Goal: Task Accomplishment & Management: Complete application form

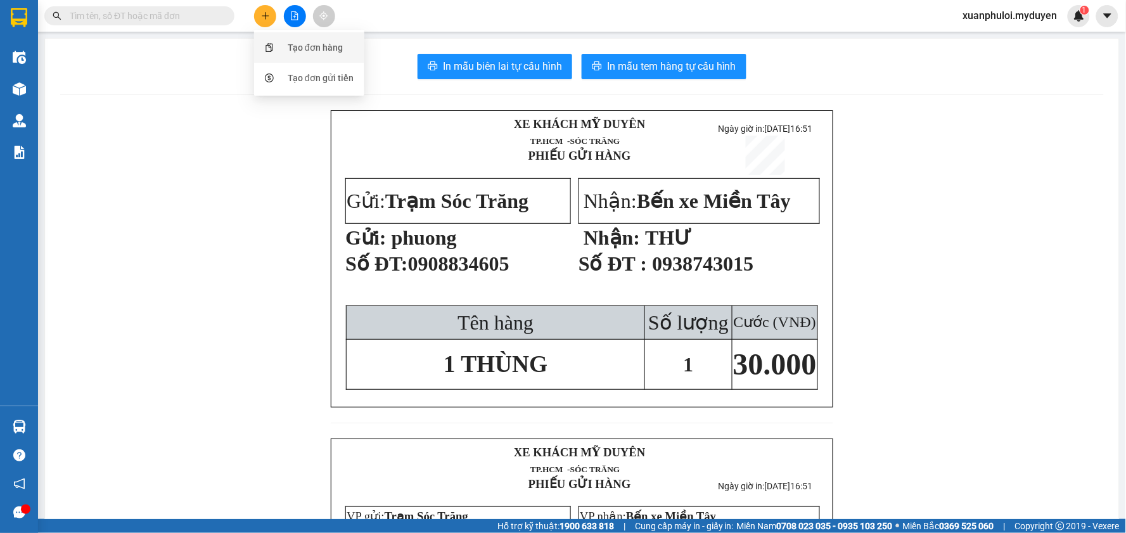
click at [299, 46] on div "Tạo đơn hàng" at bounding box center [315, 48] width 55 height 14
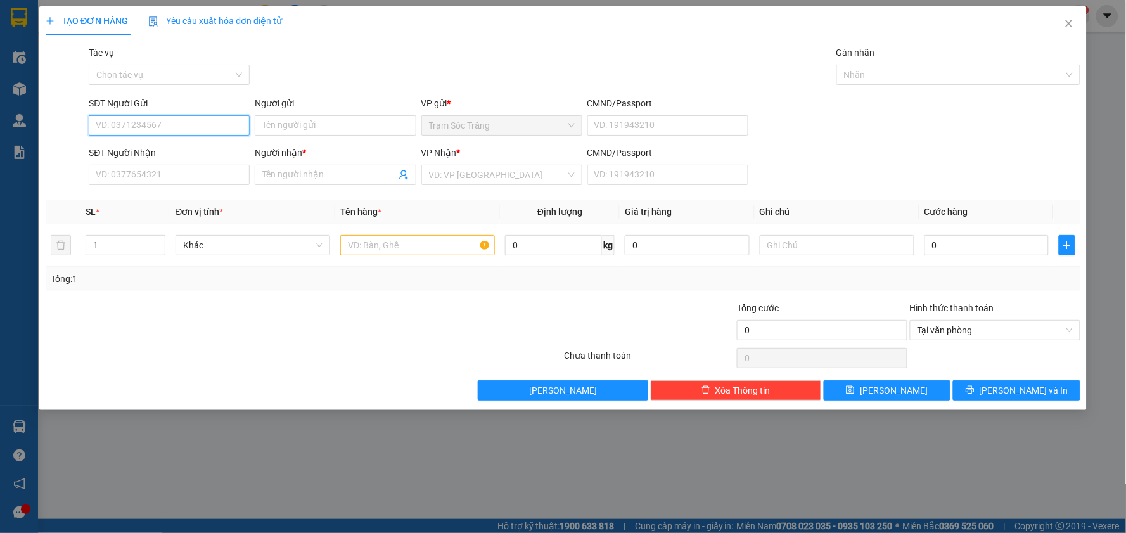
click at [148, 118] on input "SĐT Người Gửi" at bounding box center [169, 125] width 161 height 20
click at [141, 148] on div "0815085714 - KIỆT" at bounding box center [169, 151] width 146 height 14
type input "0815085714"
type input "KIỆT"
type input "0916913949"
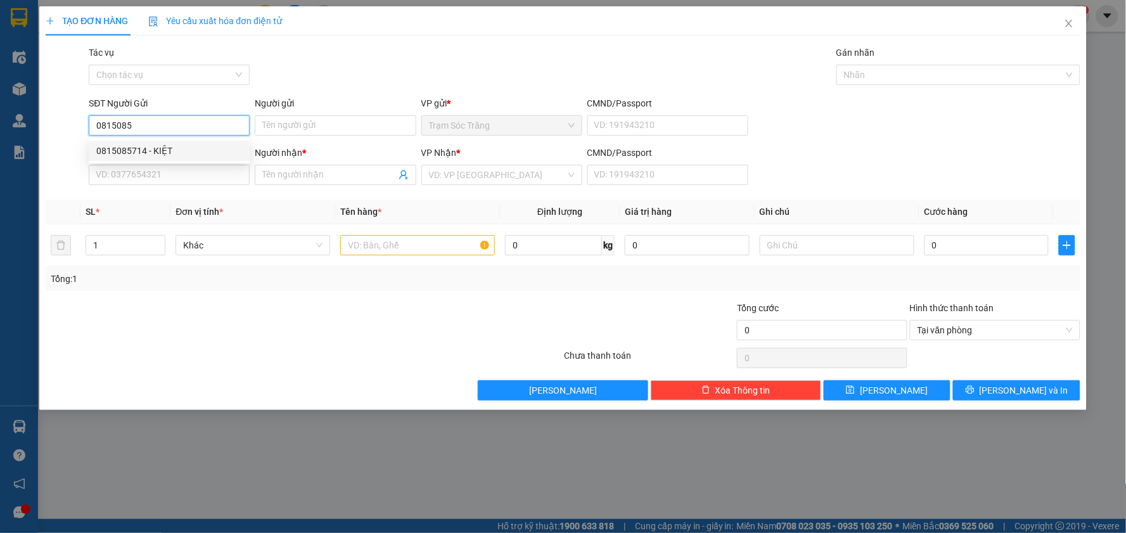
type input "LÂM"
type input "150.000"
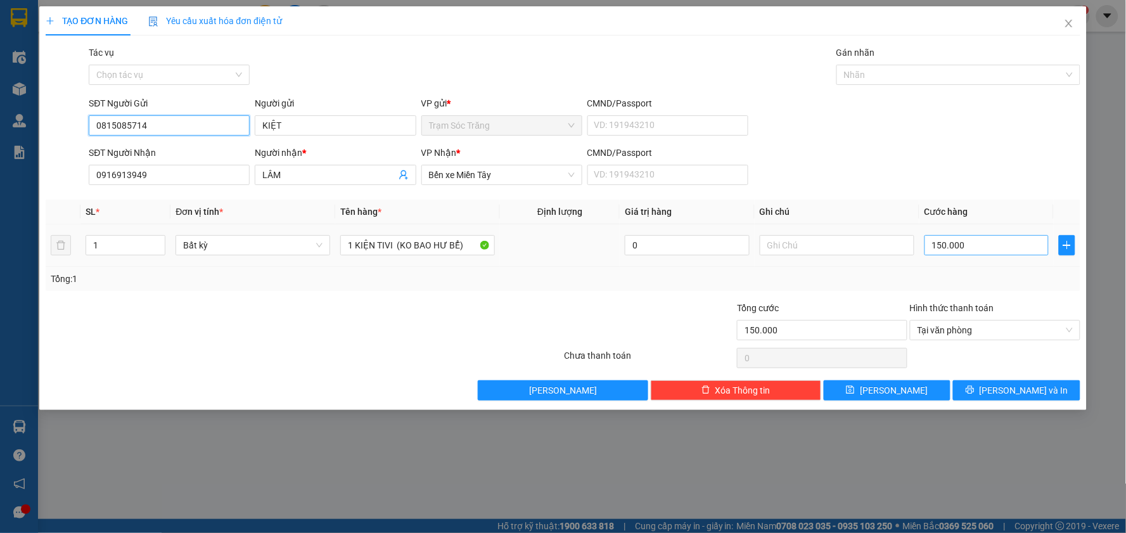
type input "0815085714"
click at [986, 248] on input "150.000" at bounding box center [987, 245] width 125 height 20
type input "8"
type input "80"
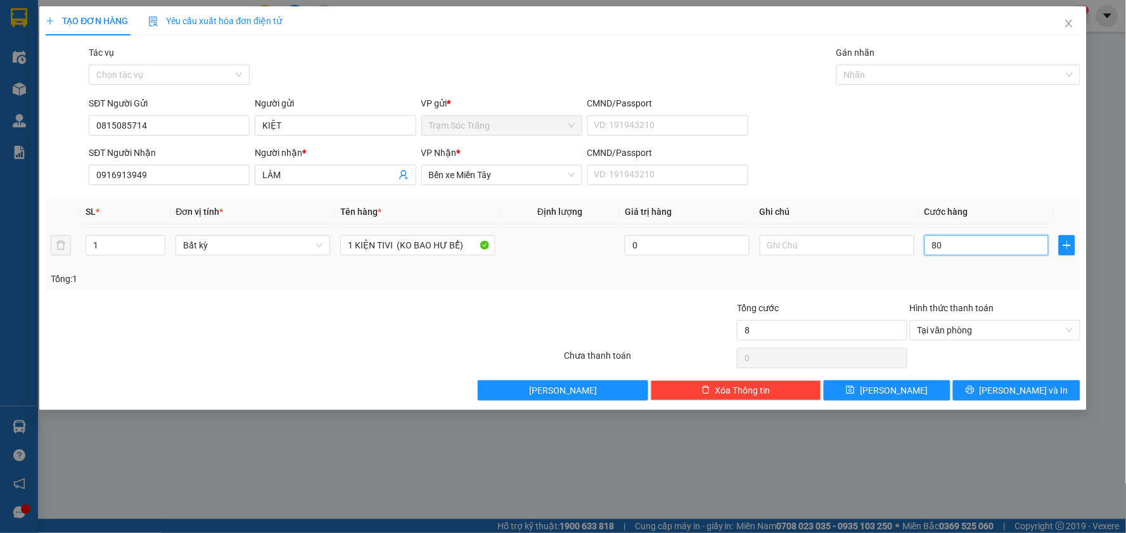
type input "80"
type input "800"
type input "8.000"
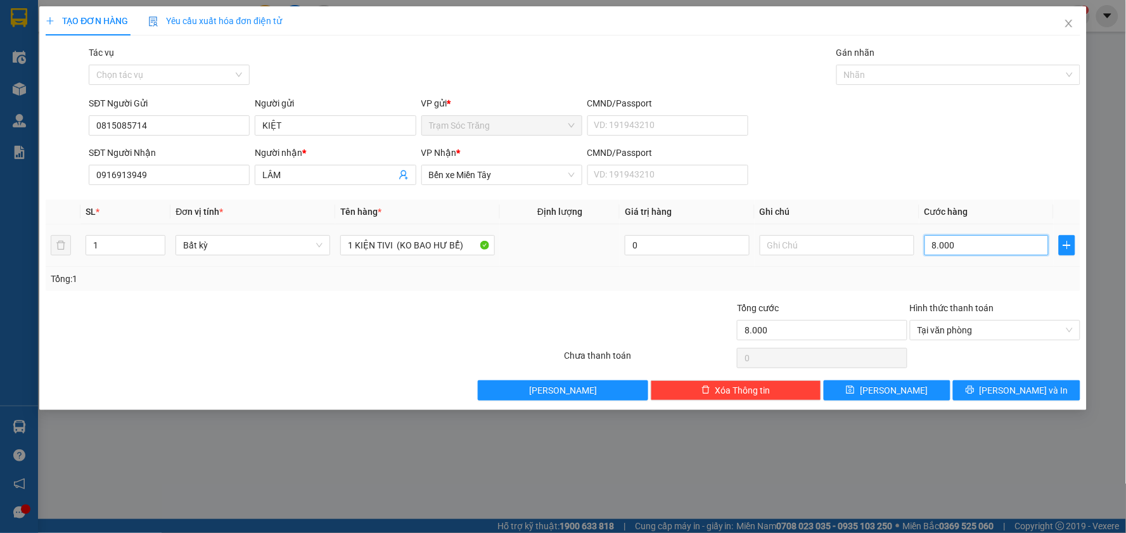
type input "80.000"
click at [1033, 390] on span "[PERSON_NAME] và In" at bounding box center [1024, 390] width 89 height 14
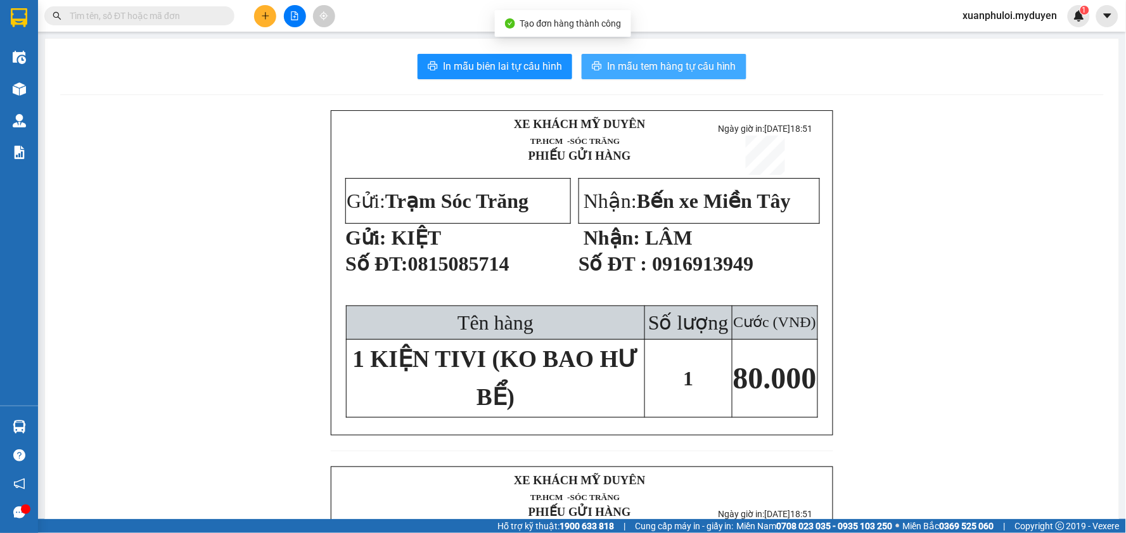
click at [699, 57] on button "In mẫu tem hàng tự cấu hình" at bounding box center [664, 66] width 165 height 25
